Goal: Information Seeking & Learning: Learn about a topic

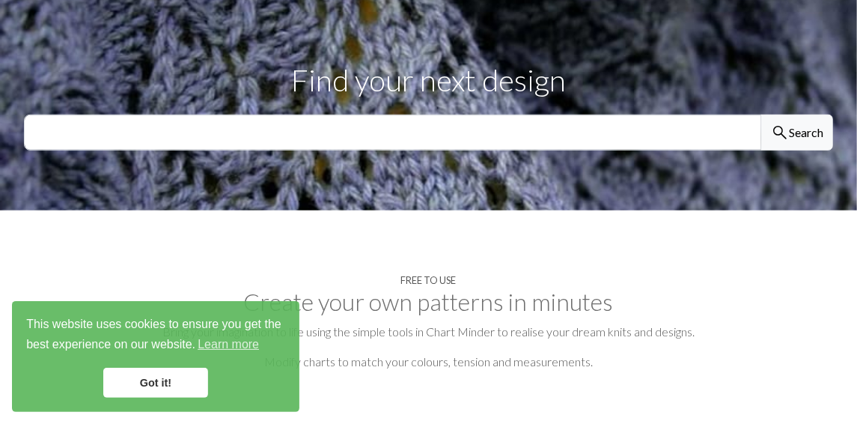
scroll to position [536, 0]
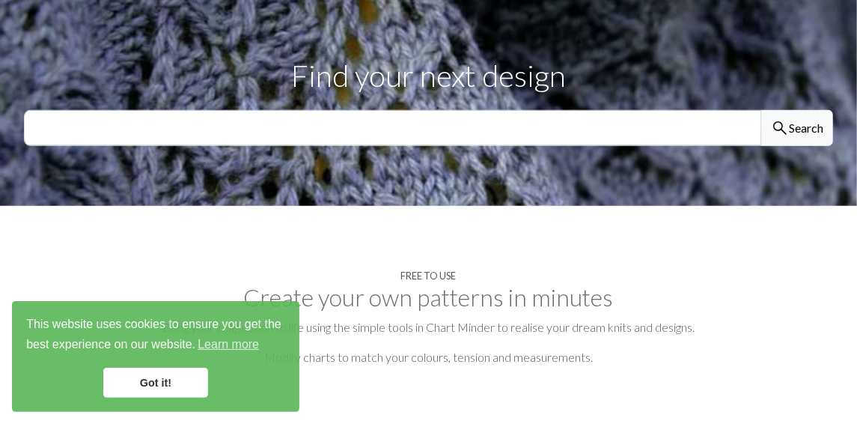
click at [171, 387] on link "Got it!" at bounding box center [155, 382] width 105 height 30
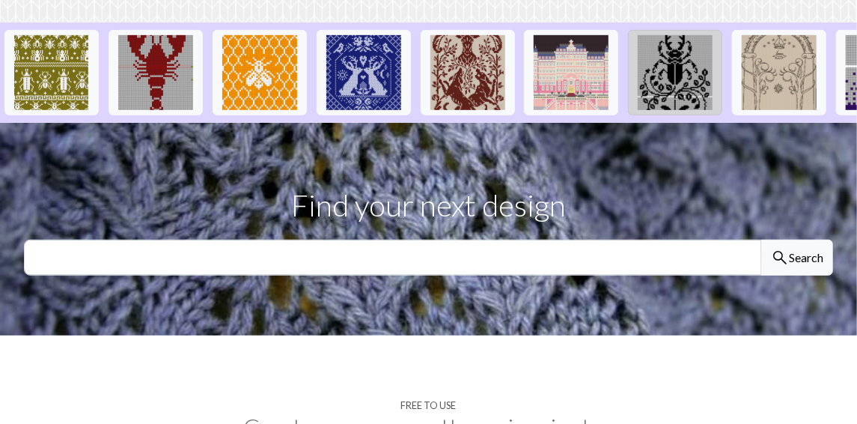
scroll to position [407, 0]
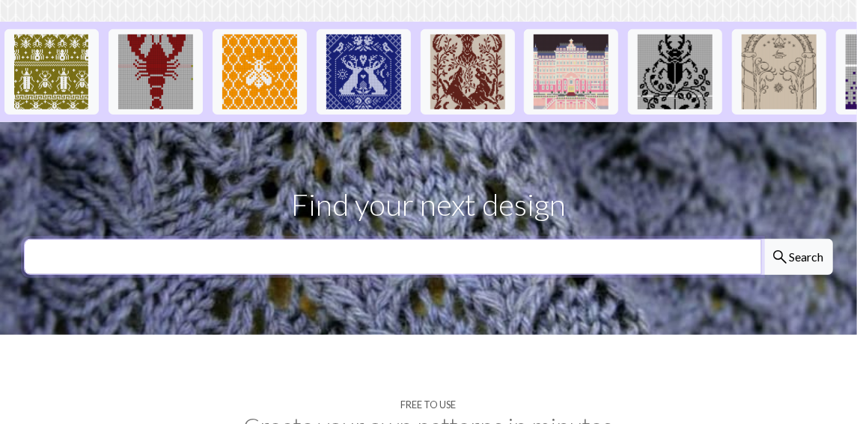
click at [469, 245] on input "text" at bounding box center [393, 257] width 738 height 36
type input "cats"
click at [761, 239] on button "search Search" at bounding box center [797, 257] width 72 height 36
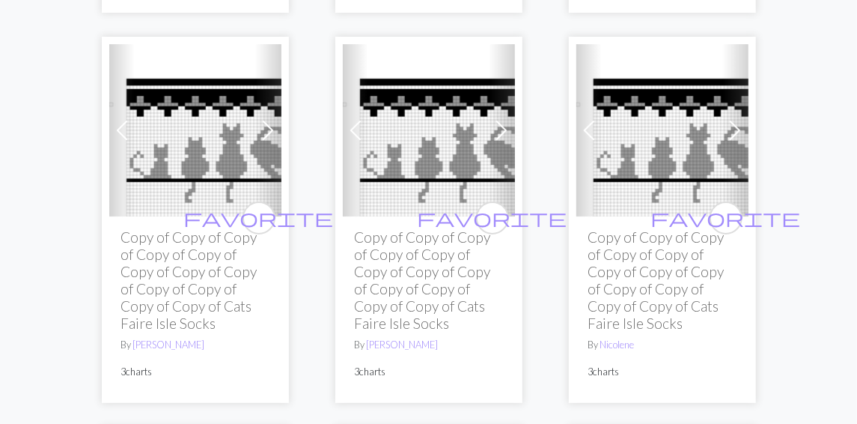
scroll to position [2469, 0]
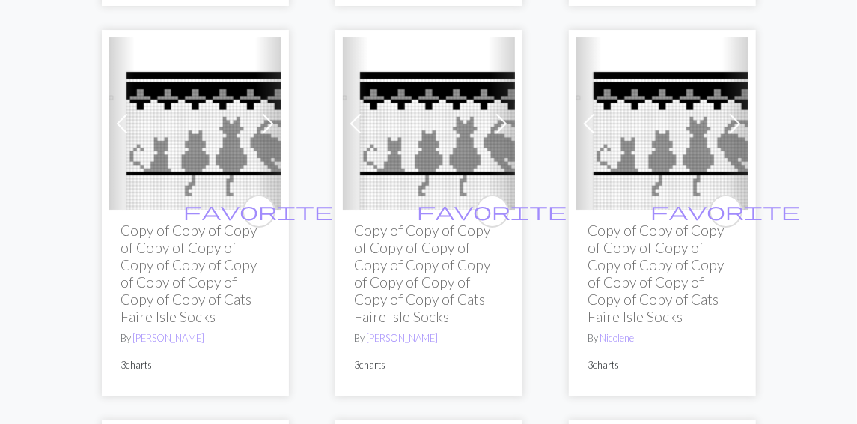
click at [736, 122] on span at bounding box center [735, 123] width 24 height 24
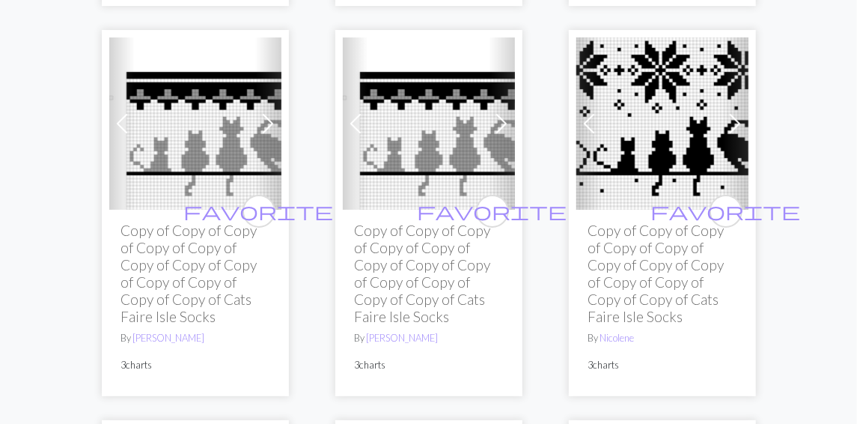
click at [736, 122] on span at bounding box center [735, 123] width 24 height 24
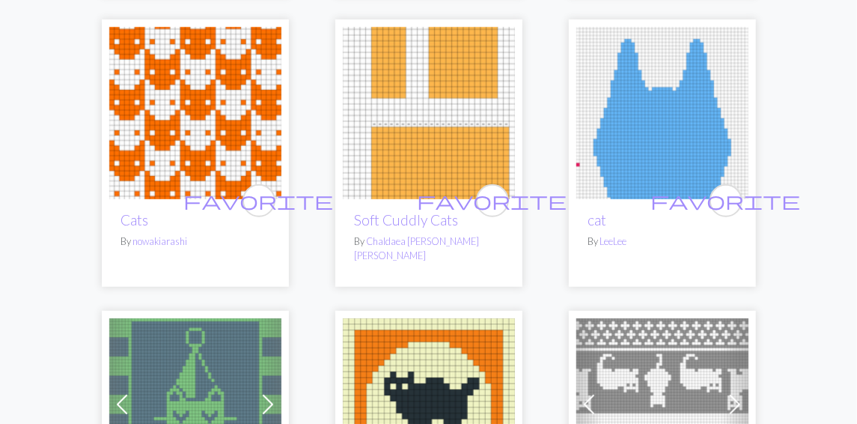
scroll to position [2870, 0]
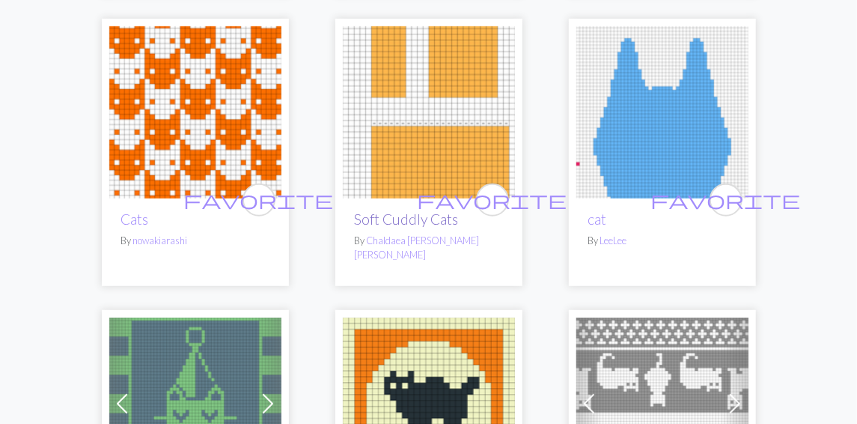
click at [412, 222] on link "Soft Cuddly Cats" at bounding box center [407, 218] width 104 height 17
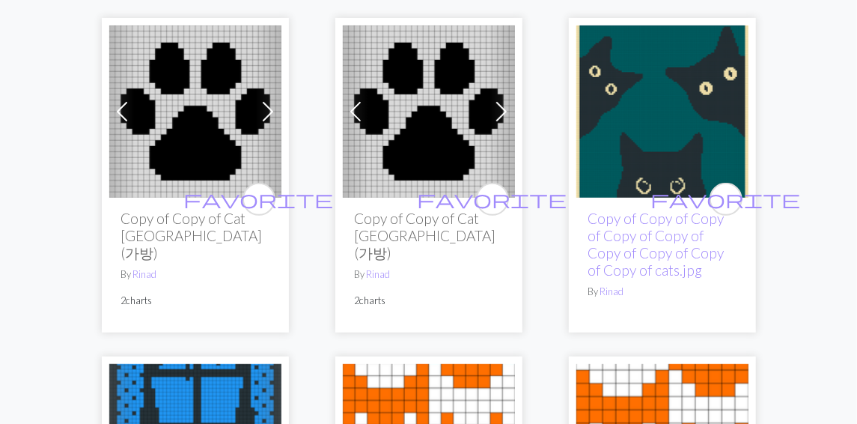
scroll to position [178, 0]
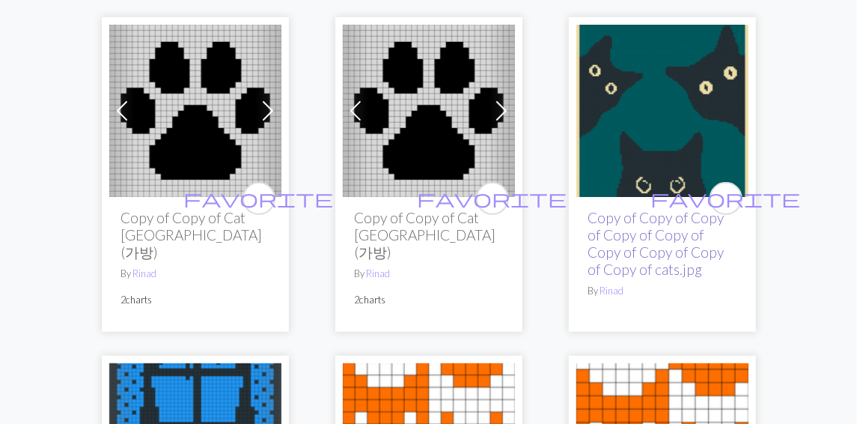
click at [638, 216] on link "Copy of Copy of Copy of Copy of Copy of Copy of Copy of Copy of Copy of cats.jpg" at bounding box center [656, 243] width 136 height 69
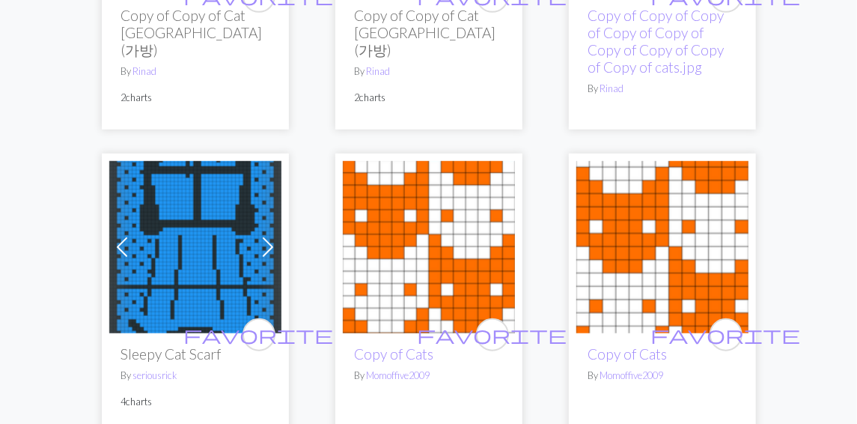
scroll to position [380, 0]
click at [183, 241] on img at bounding box center [195, 247] width 172 height 172
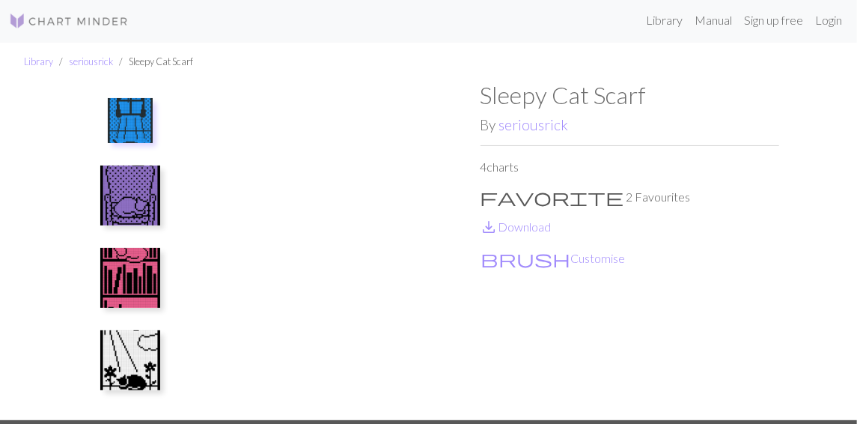
scroll to position [7, 0]
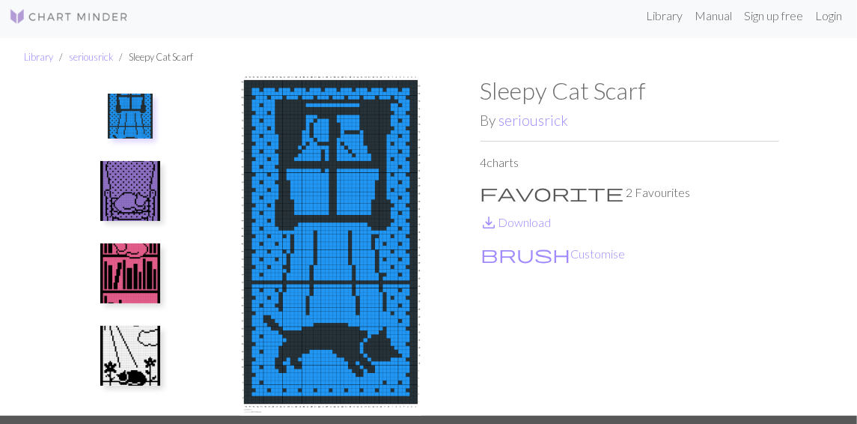
click at [136, 192] on img at bounding box center [130, 191] width 60 height 60
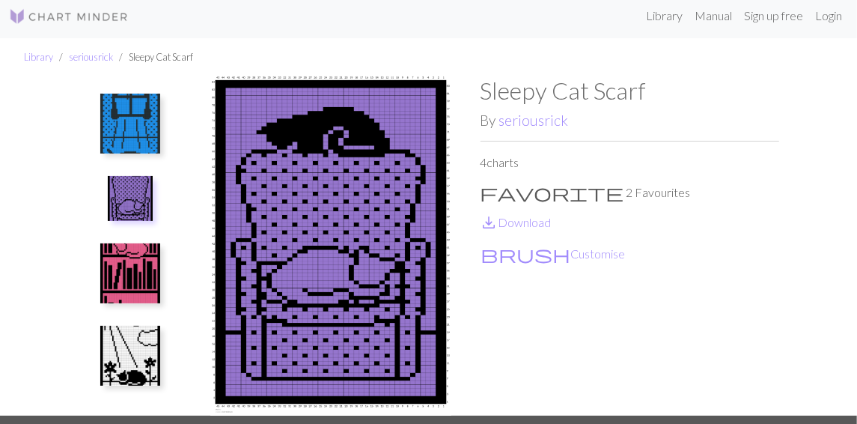
click at [140, 255] on img at bounding box center [130, 273] width 60 height 60
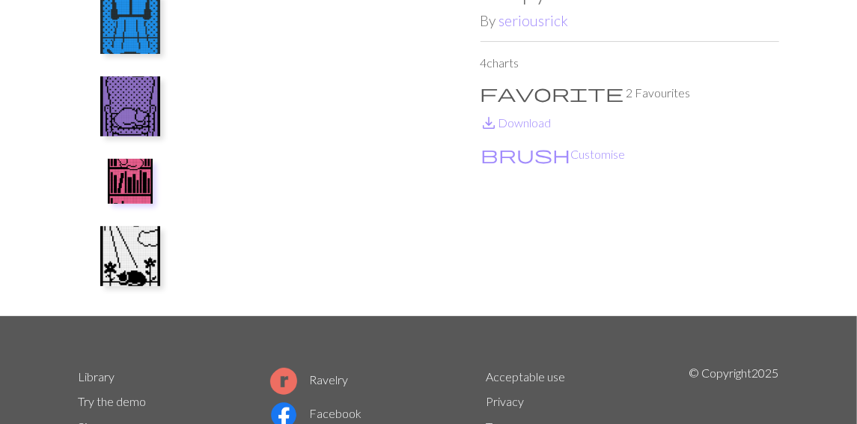
scroll to position [108, 0]
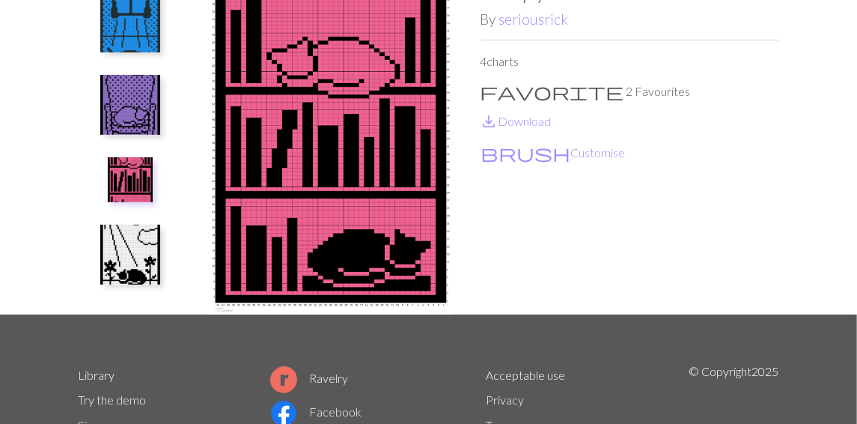
click at [123, 246] on img at bounding box center [130, 254] width 60 height 60
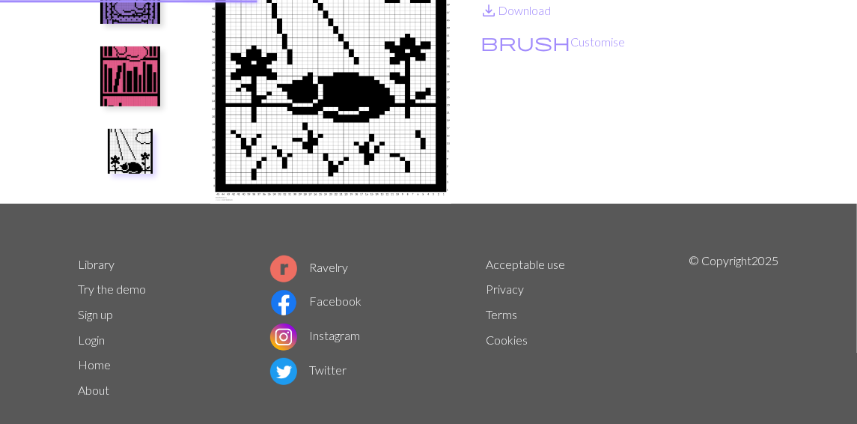
scroll to position [1, 0]
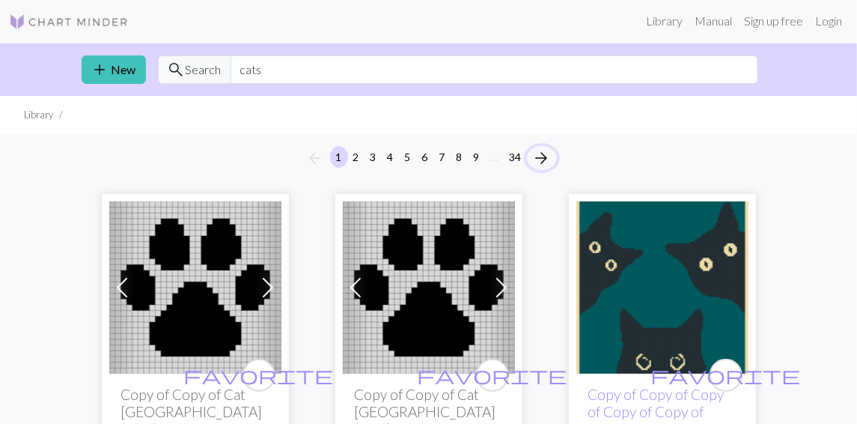
click at [545, 157] on span "arrow_forward" at bounding box center [542, 157] width 18 height 21
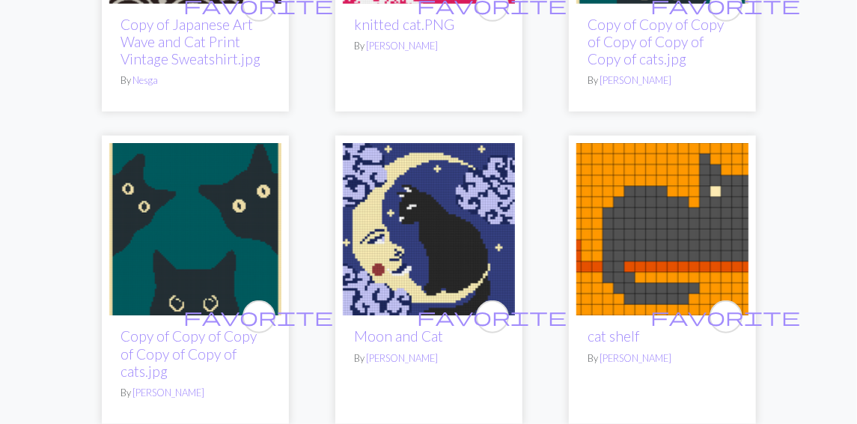
scroll to position [372, 0]
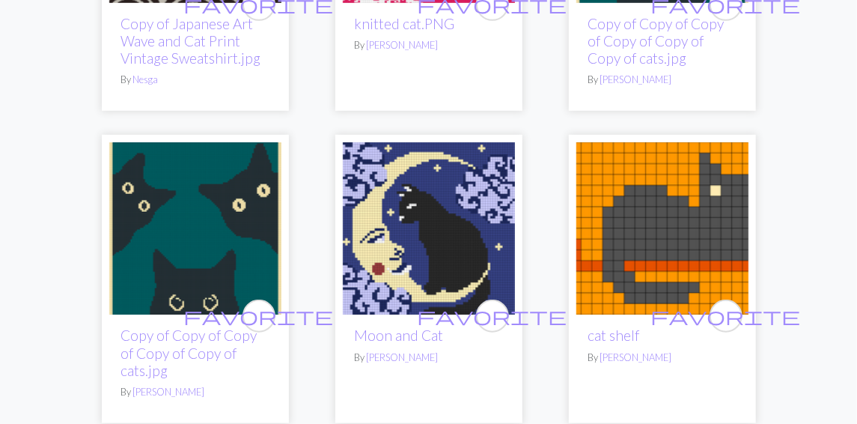
click at [162, 198] on img at bounding box center [195, 228] width 172 height 172
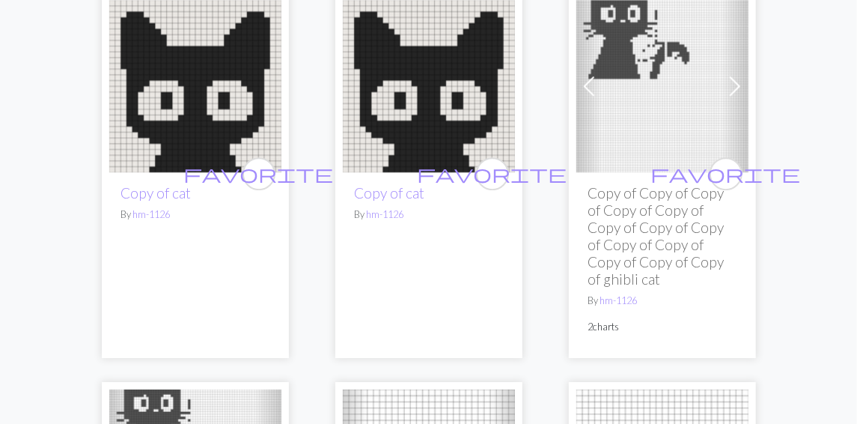
scroll to position [4594, 0]
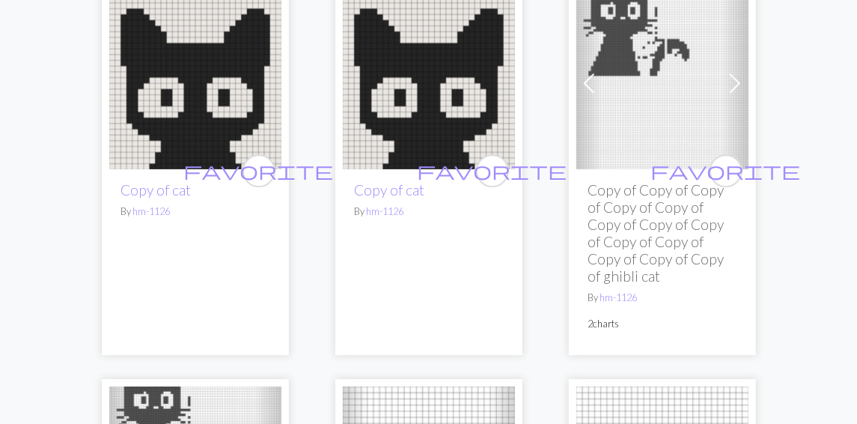
click at [740, 71] on span at bounding box center [735, 83] width 24 height 24
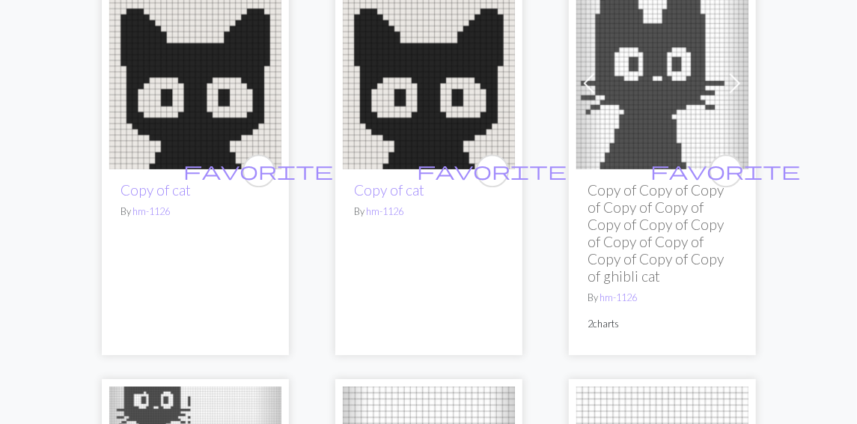
click at [740, 71] on span at bounding box center [735, 83] width 24 height 24
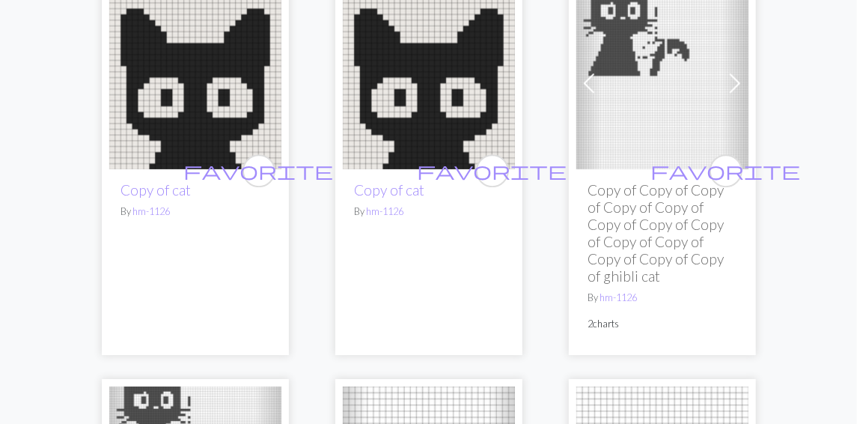
click at [635, 181] on h2 "Copy of Copy of Copy of Copy of Copy of Copy of Copy of Copy of Copy of Copy of…" at bounding box center [662, 232] width 148 height 103
click at [644, 196] on h2 "Copy of Copy of Copy of Copy of Copy of Copy of Copy of Copy of Copy of Copy of…" at bounding box center [662, 232] width 148 height 103
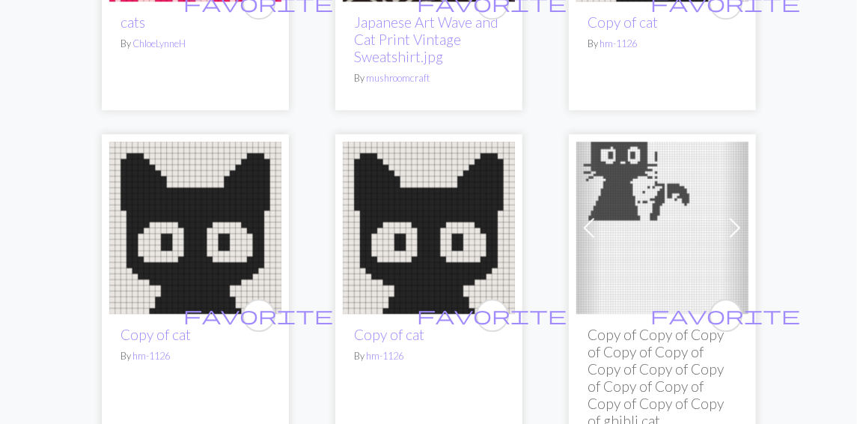
scroll to position [4459, 0]
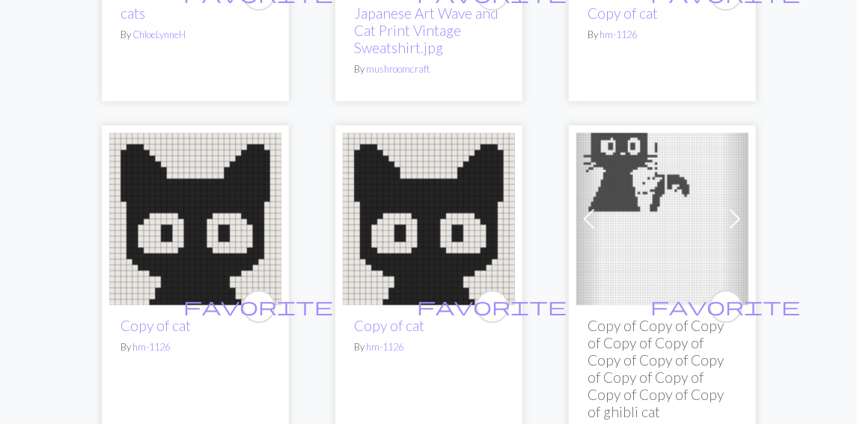
click at [650, 201] on img at bounding box center [662, 218] width 172 height 172
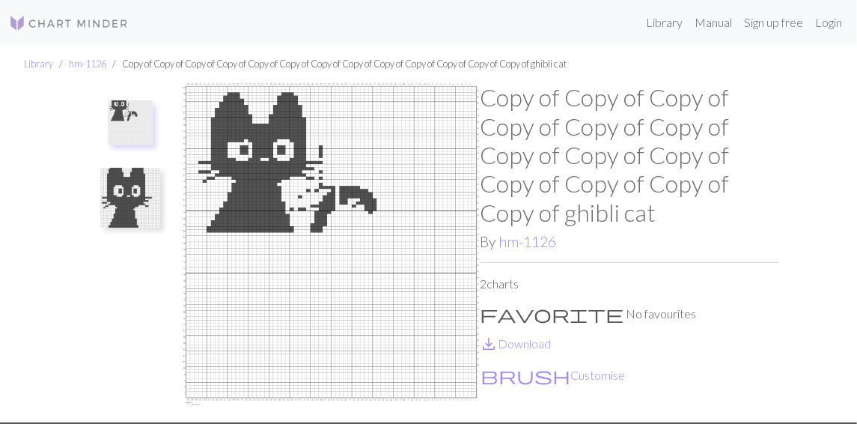
click at [125, 114] on img at bounding box center [130, 122] width 45 height 45
click at [125, 177] on img at bounding box center [130, 198] width 60 height 60
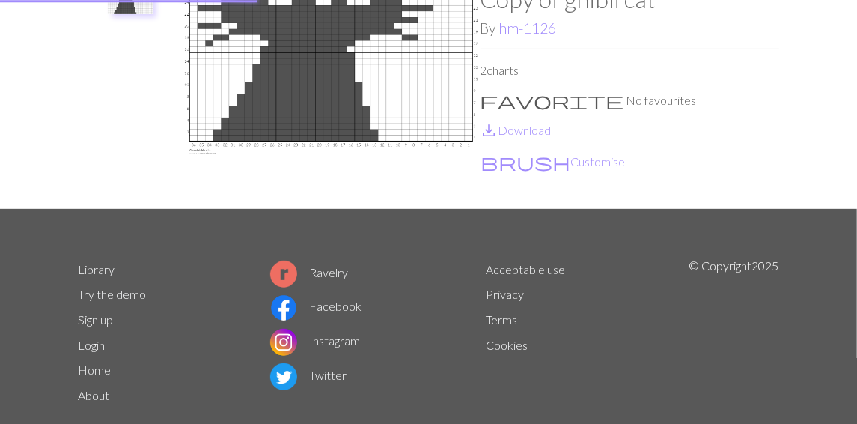
scroll to position [7, 0]
